Goal: Information Seeking & Learning: Learn about a topic

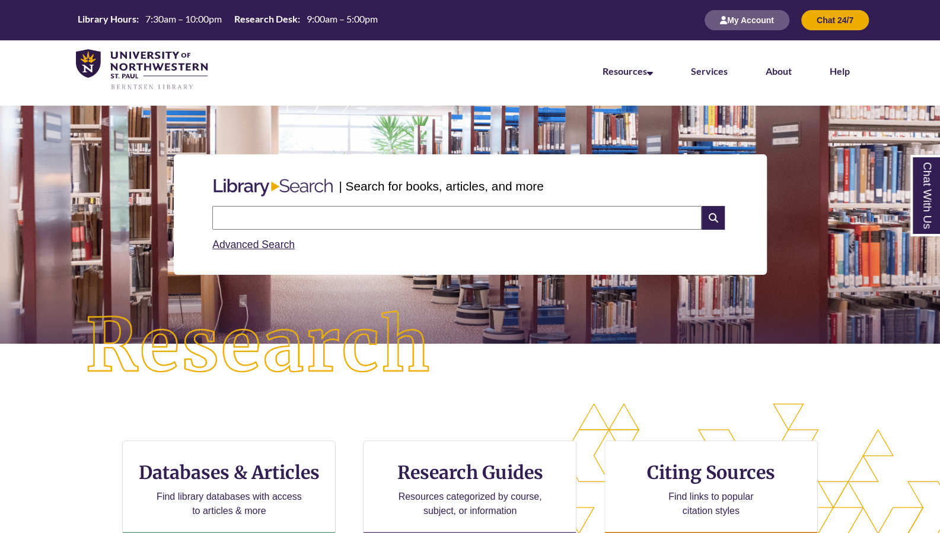
click at [306, 227] on input "text" at bounding box center [457, 218] width 490 height 24
type input "*"
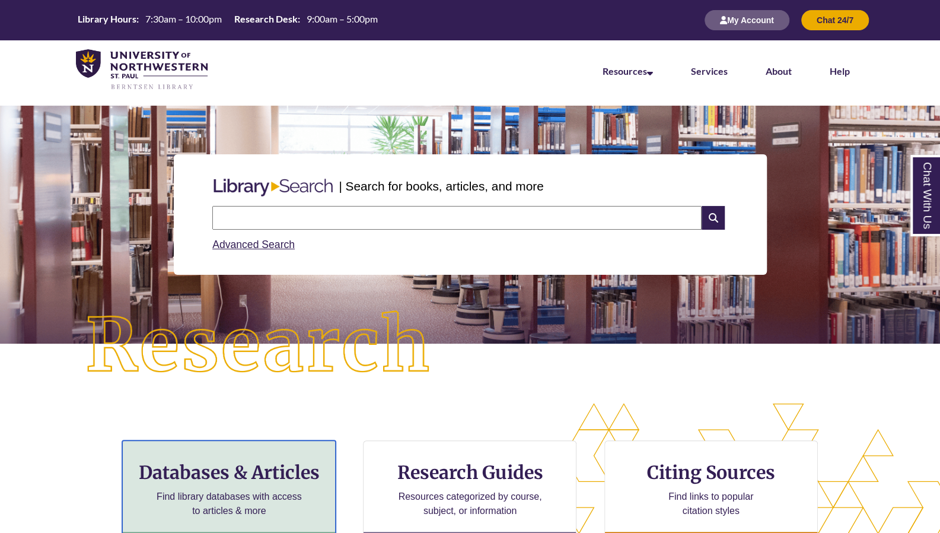
click at [243, 493] on p "Find library databases with access to articles & more" at bounding box center [229, 504] width 155 height 28
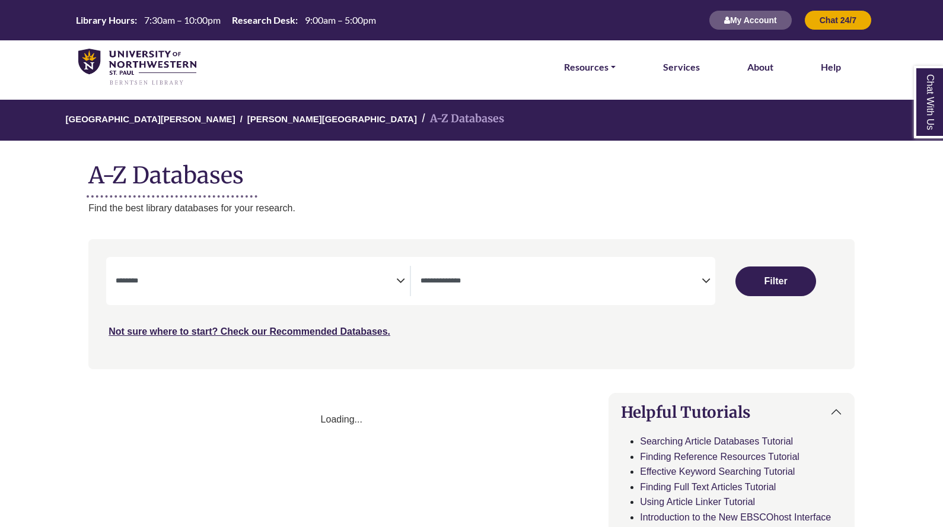
select select "Database Subject Filter"
select select "Database Types Filter"
select select "Database Subject Filter"
select select "Database Types Filter"
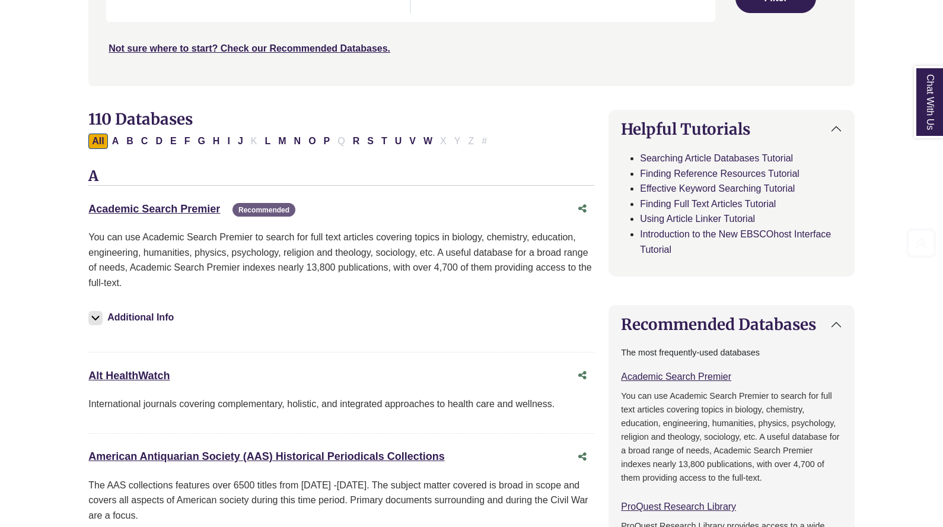
scroll to position [284, 0]
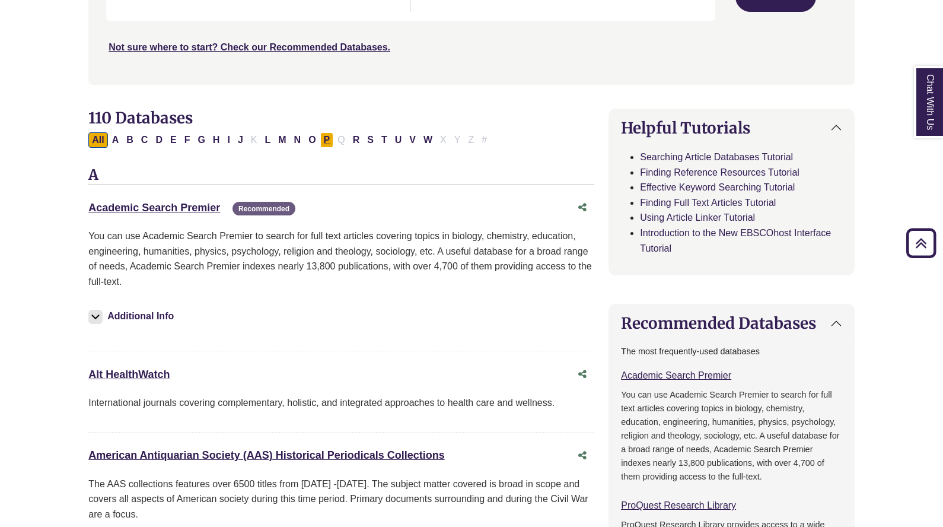
click at [320, 135] on button "P" at bounding box center [327, 139] width 14 height 15
select select "Database Subject Filter"
select select "Database Types Filter"
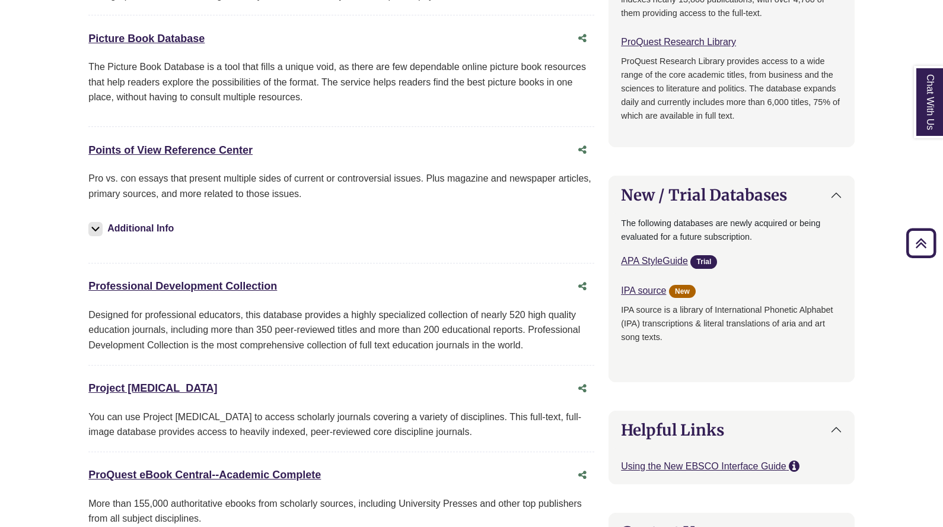
scroll to position [769, 0]
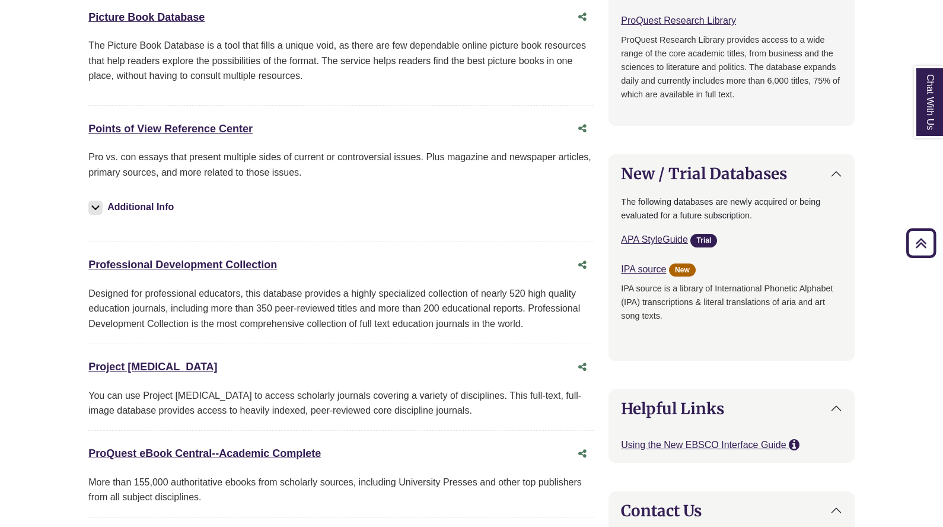
click at [217, 117] on div "Points of View Reference Center This link opens in a new window" at bounding box center [341, 128] width 506 height 23
click at [217, 123] on link "Points of View Reference Center This link opens in a new window" at bounding box center [170, 129] width 164 height 12
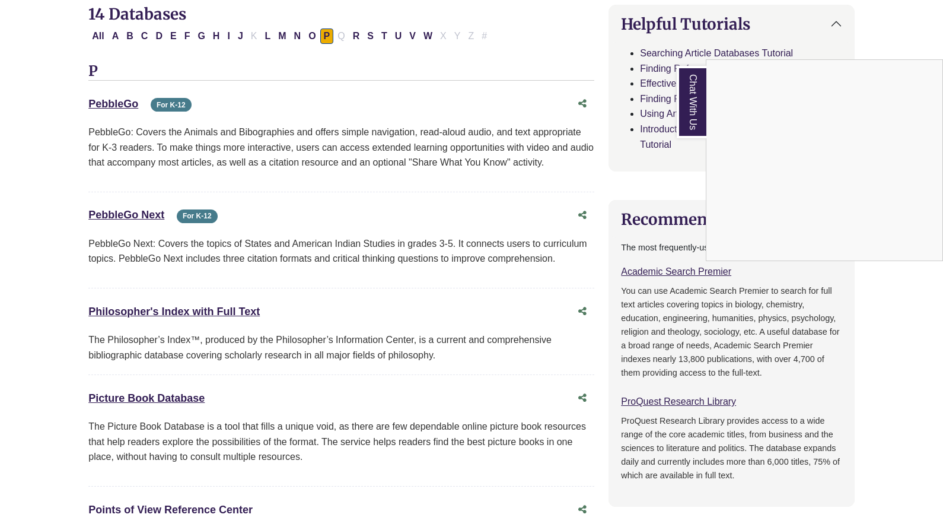
scroll to position [0, 0]
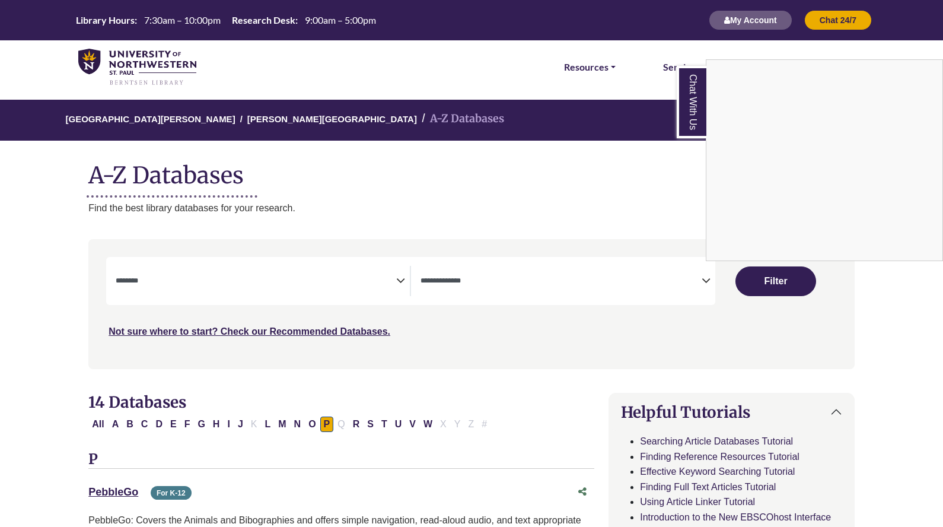
click at [308, 287] on div "Chat With Us" at bounding box center [471, 263] width 943 height 527
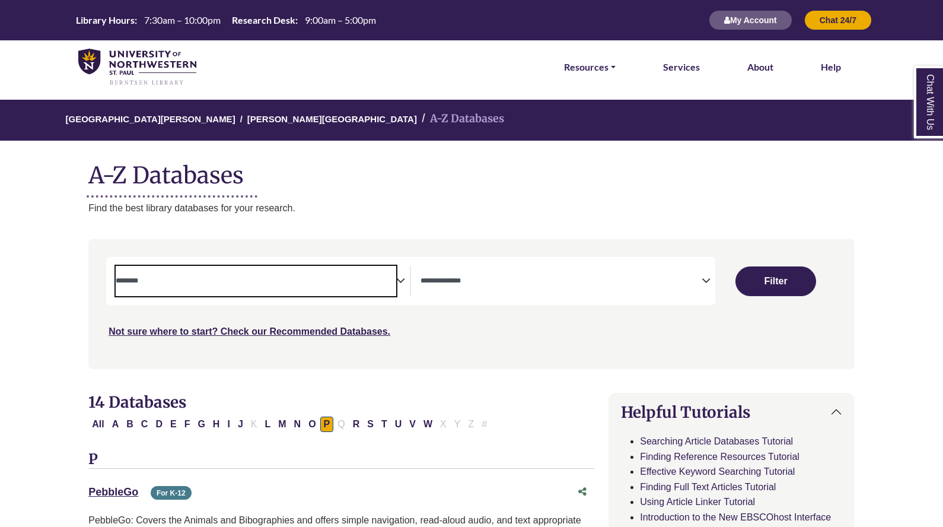
click at [308, 287] on span "Search filters" at bounding box center [256, 281] width 281 height 30
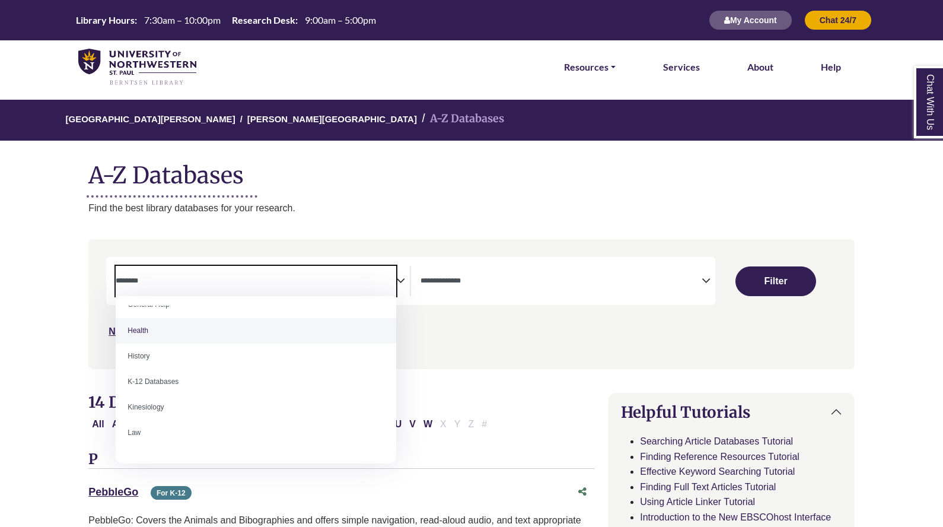
scroll to position [1056, 0]
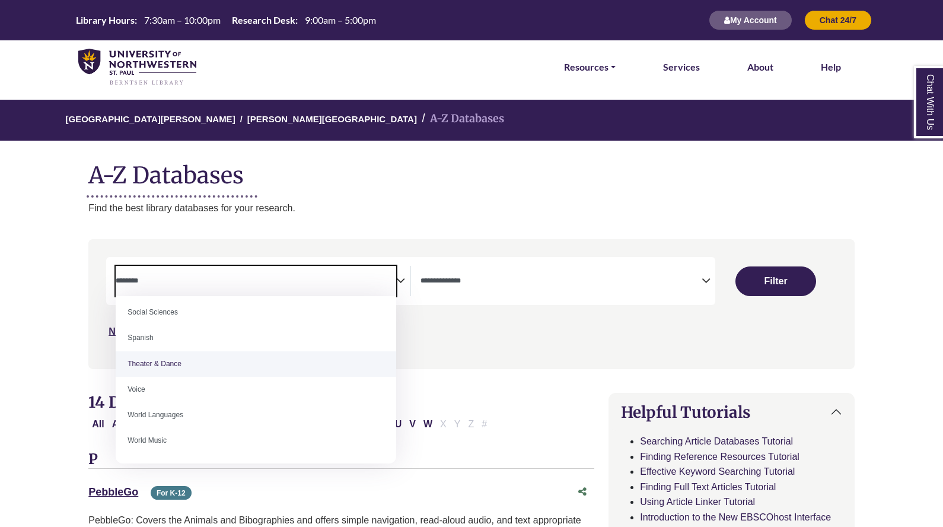
select select "******"
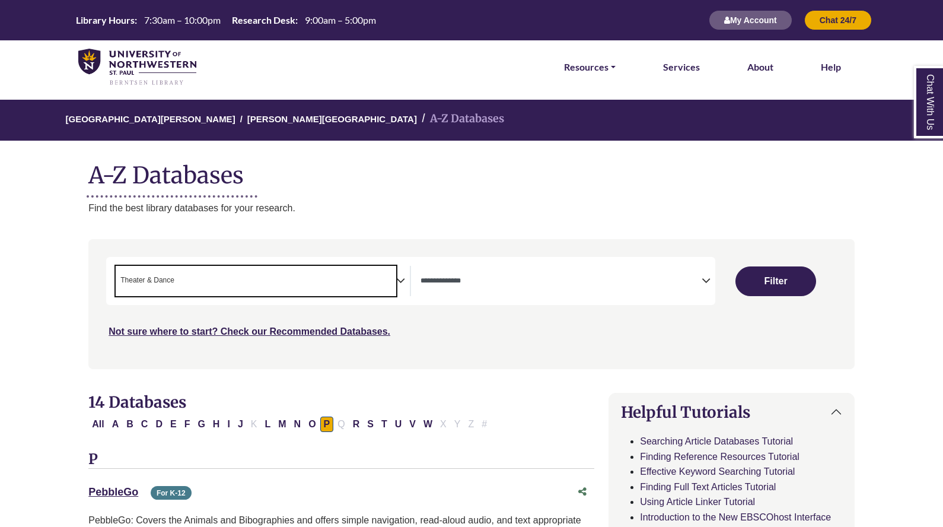
click at [521, 254] on div "Search filters" at bounding box center [472, 304] width 752 height 120
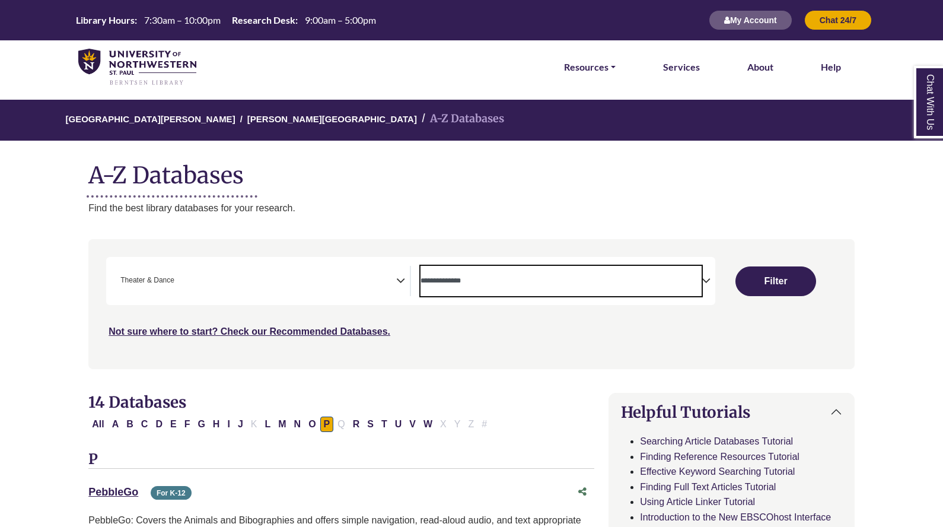
click at [503, 284] on textarea "Search" at bounding box center [561, 281] width 281 height 9
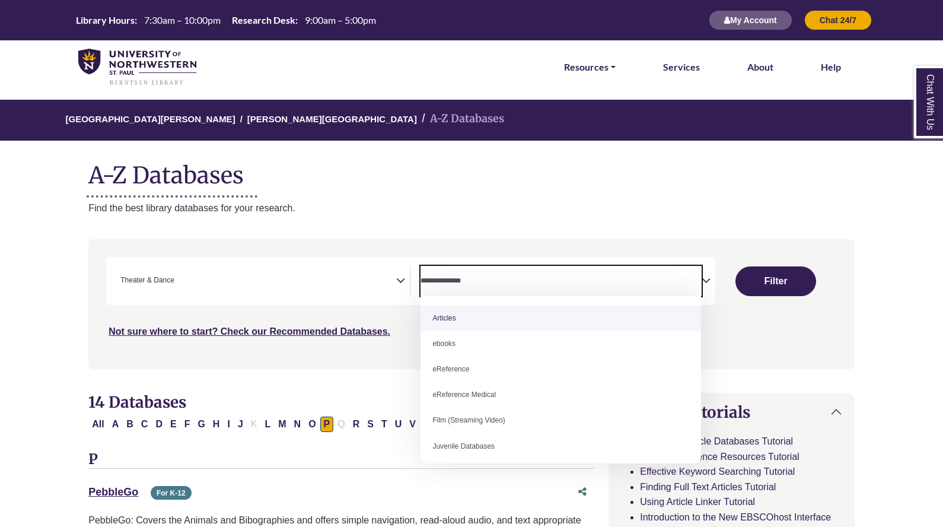
select select "*****"
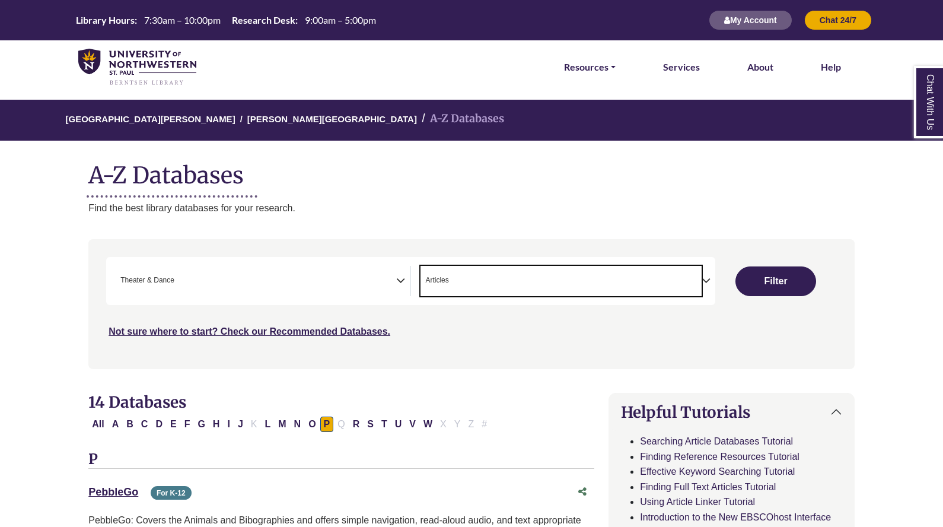
click at [494, 281] on span "× Articles" at bounding box center [561, 281] width 281 height 30
click at [520, 283] on span "× Articles × ebooks" at bounding box center [561, 281] width 281 height 30
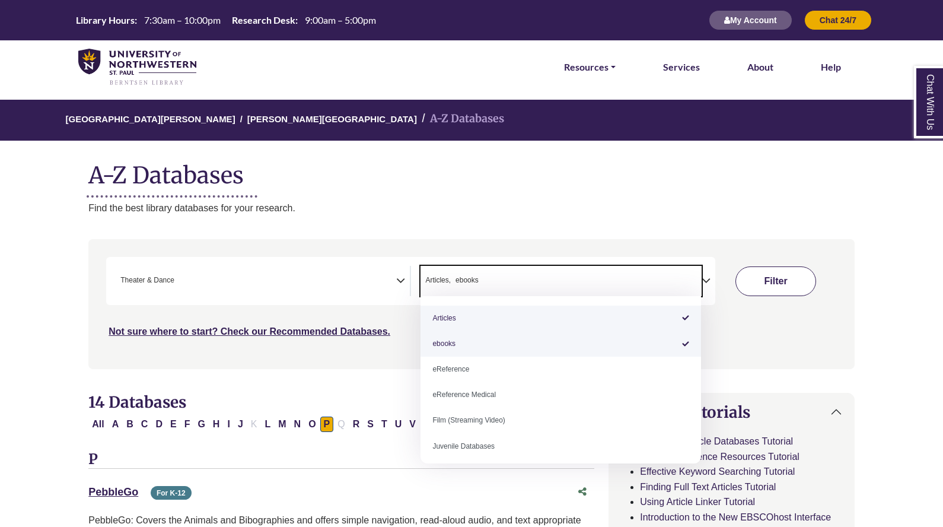
click at [768, 278] on button "Filter" at bounding box center [776, 281] width 81 height 30
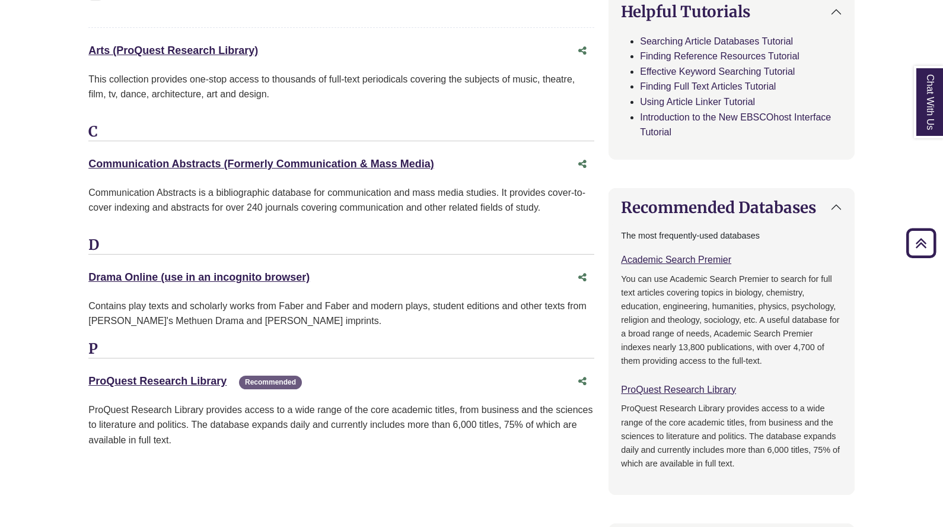
scroll to position [614, 0]
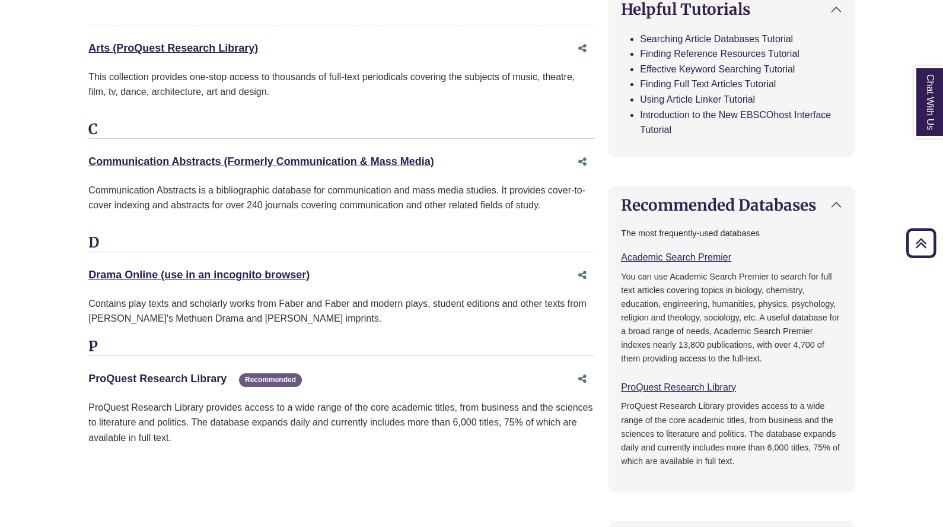
click at [206, 373] on link "ProQuest Research Library This link opens in a new window" at bounding box center [157, 379] width 138 height 12
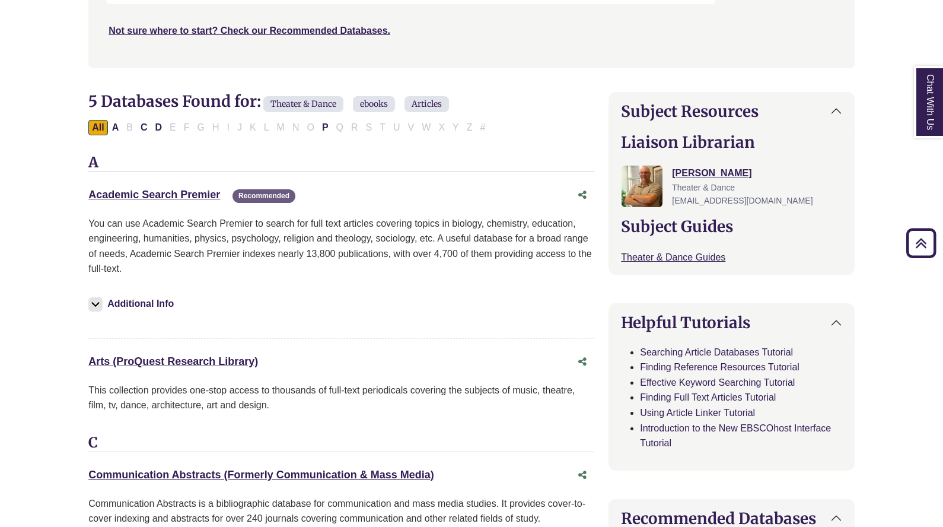
scroll to position [0, 0]
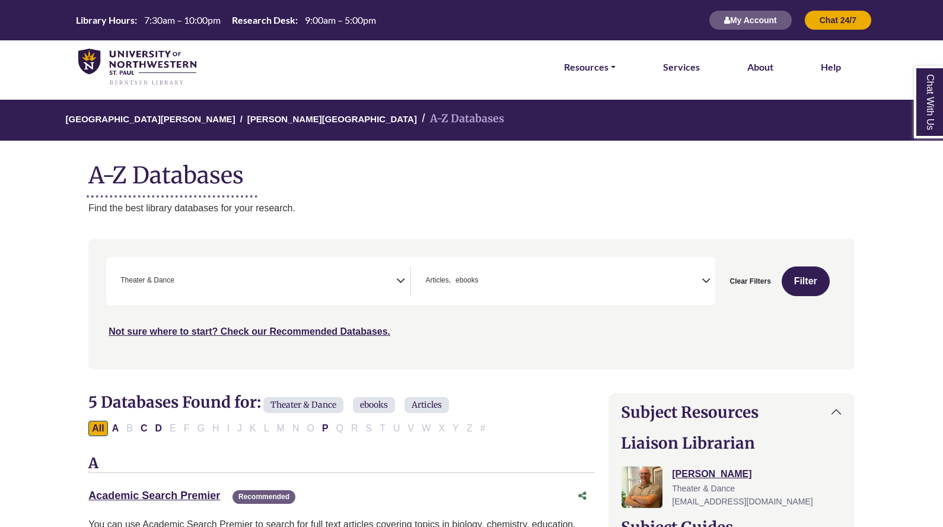
click at [134, 79] on img at bounding box center [137, 67] width 118 height 37
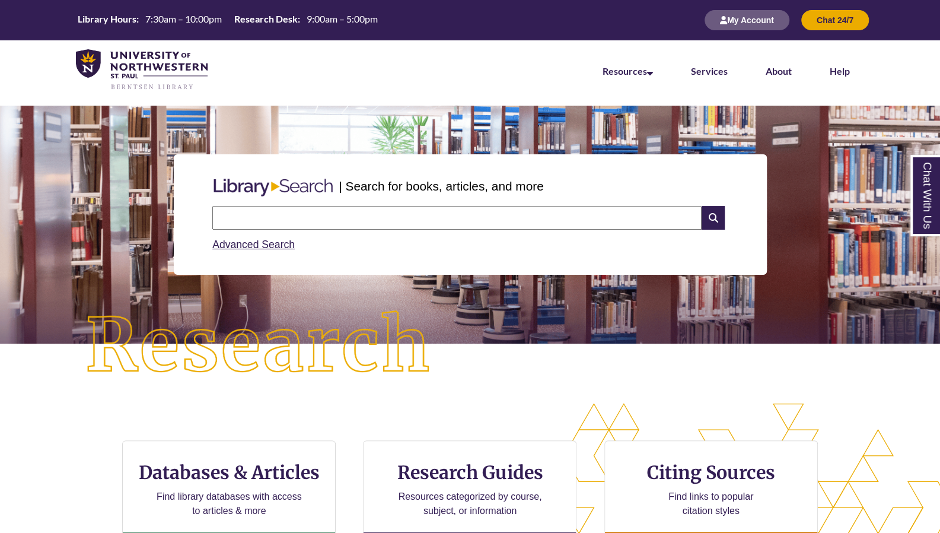
click at [293, 208] on input "text" at bounding box center [457, 218] width 490 height 24
type input "**********"
click at [391, 223] on input "text" at bounding box center [457, 218] width 490 height 24
type input "**********"
click at [718, 218] on icon at bounding box center [713, 218] width 23 height 24
